Goal: Check status: Check status

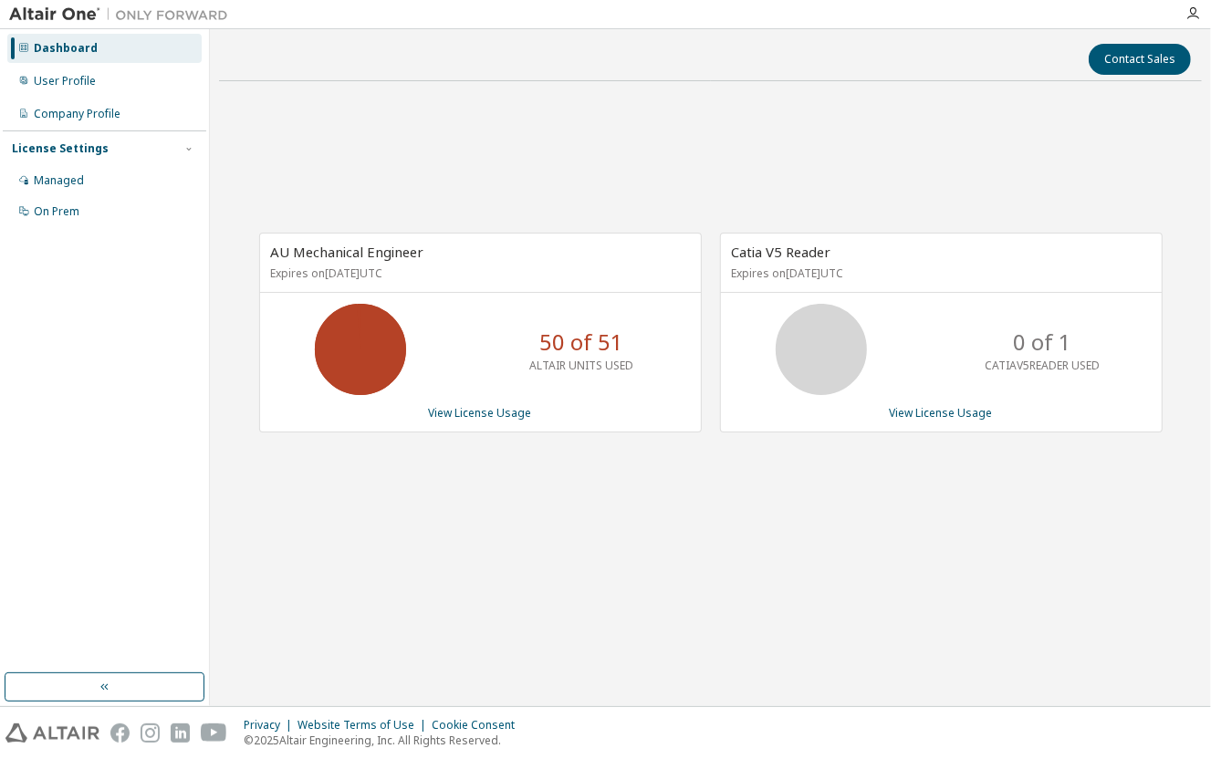
click at [454, 517] on div "AU Mechanical Engineer Expires on [DATE] UTC 50 of 51 ALTAIR UNITS USED View Li…" at bounding box center [710, 343] width 983 height 494
